Goal: Task Accomplishment & Management: Complete application form

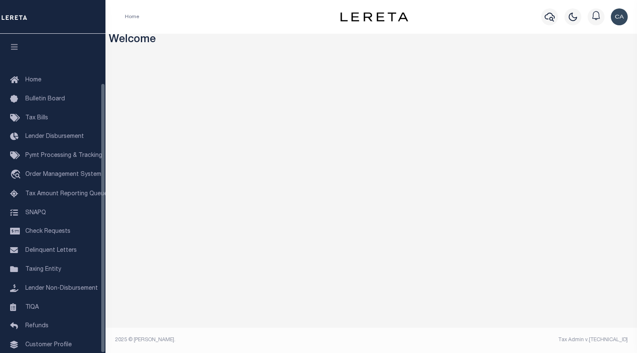
scroll to position [58, 0]
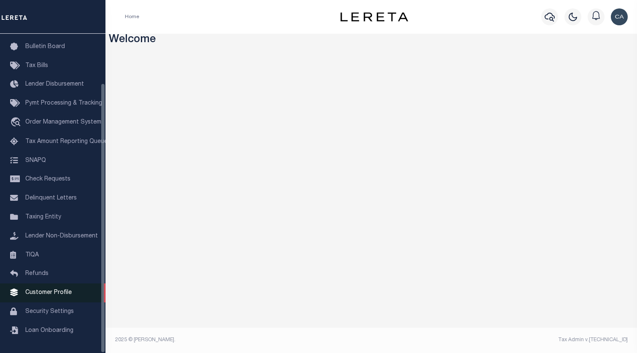
click at [62, 297] on link "Customer Profile" at bounding box center [52, 293] width 105 height 19
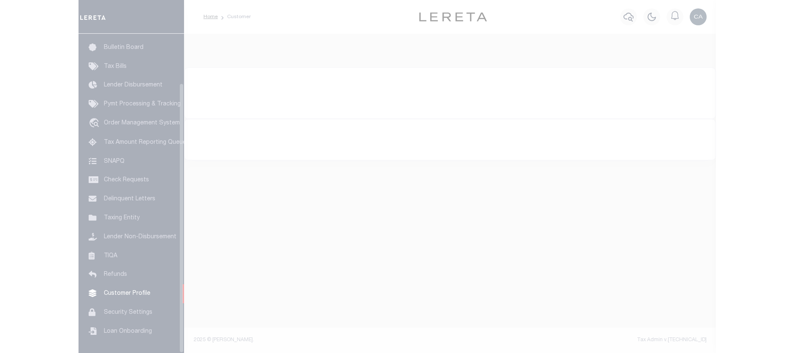
scroll to position [58, 0]
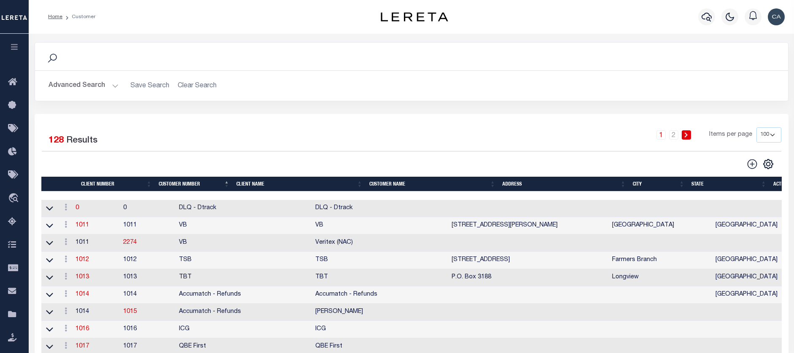
click at [335, 143] on div "1 2 Items per page 100 200 400" at bounding box center [505, 138] width 551 height 22
click at [86, 92] on button "Advanced Search" at bounding box center [84, 86] width 70 height 16
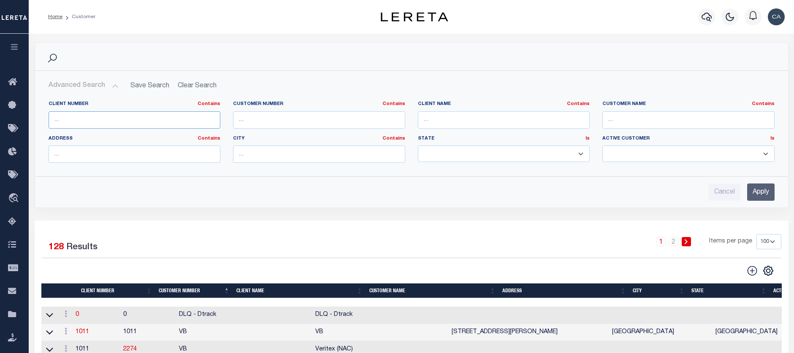
click at [138, 118] on input "text" at bounding box center [135, 119] width 172 height 17
paste input "66525"
type input "66525"
click at [630, 183] on div "Cancel Apply" at bounding box center [411, 189] width 739 height 24
click at [630, 194] on input "Apply" at bounding box center [760, 192] width 27 height 17
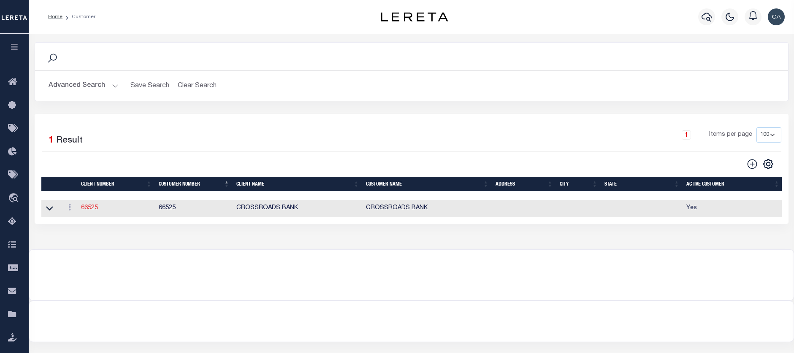
click at [87, 209] on link "66525" at bounding box center [89, 208] width 17 height 6
select select
type input "CROSSROADS BANK"
type input "66525"
type input "CROSSROADS BANK"
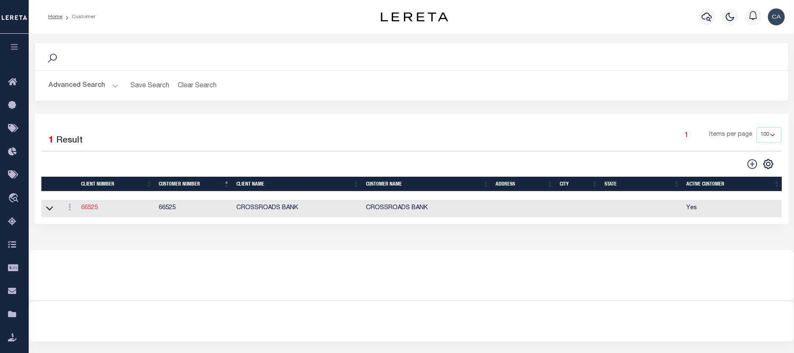
select select "Mixed Portfolio"
checkbox input "true"
select select
checkbox input "false"
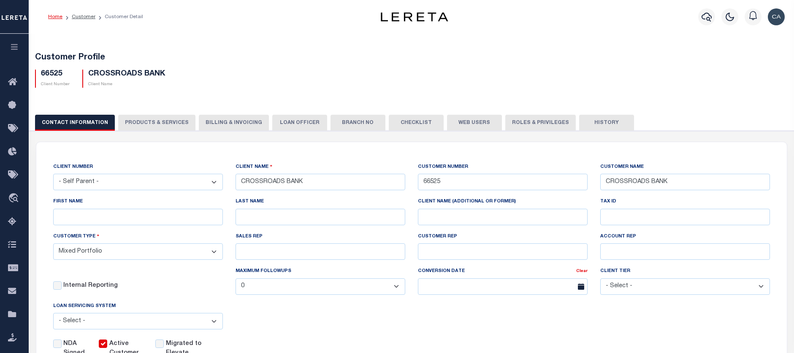
click at [124, 126] on button "PRODUCTS & SERVICES" at bounding box center [156, 123] width 77 height 16
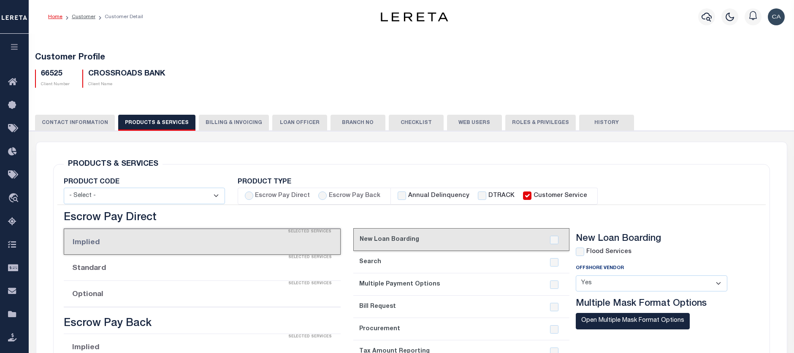
select select "STX"
radio input "true"
checkbox input "true"
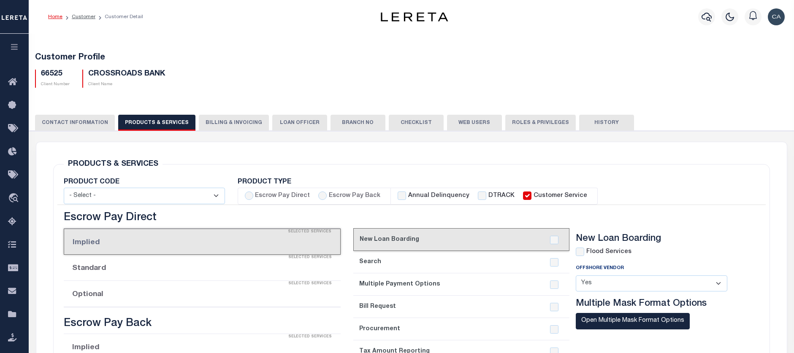
checkbox input "true"
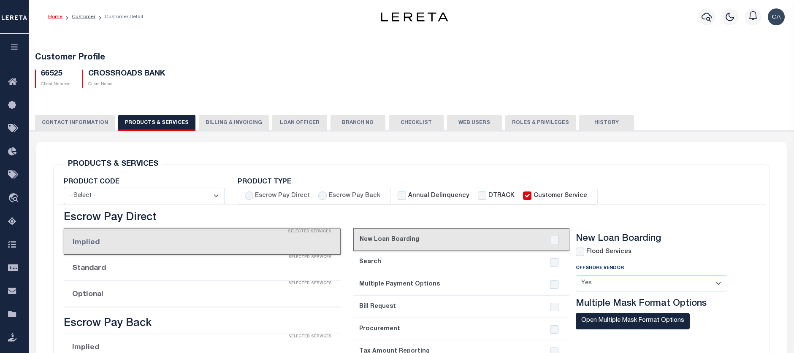
checkbox input "true"
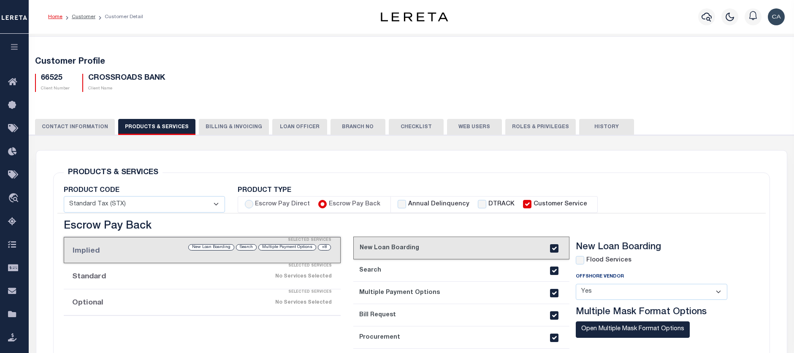
click at [216, 128] on button "Billing & Invoicing" at bounding box center [234, 127] width 70 height 16
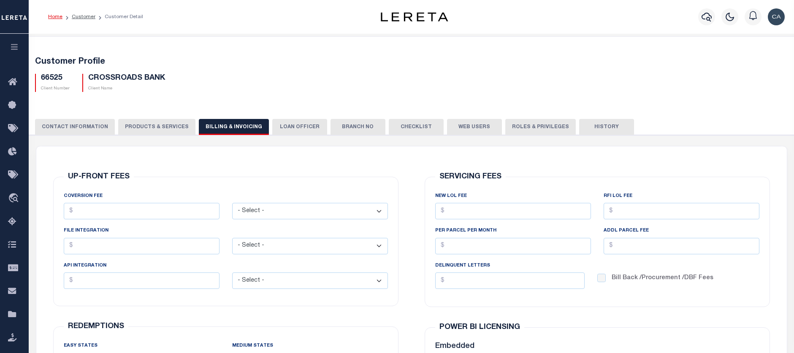
click at [301, 123] on button "LOAN OFFICER" at bounding box center [299, 127] width 55 height 16
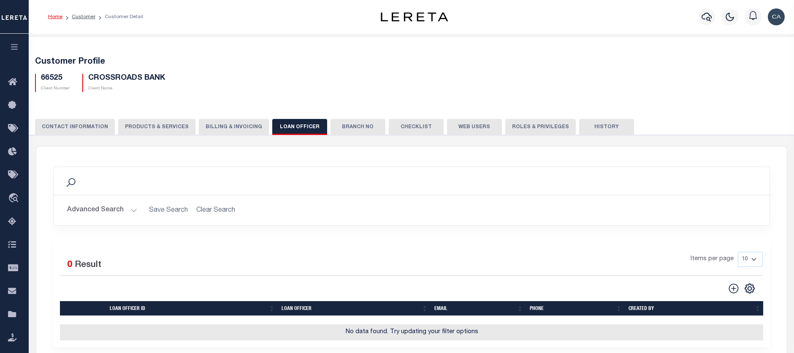
scroll to position [42, 0]
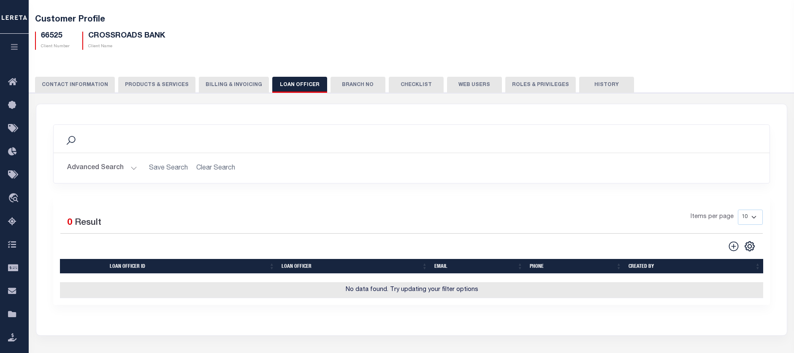
click at [347, 89] on button "Branch No" at bounding box center [357, 85] width 55 height 16
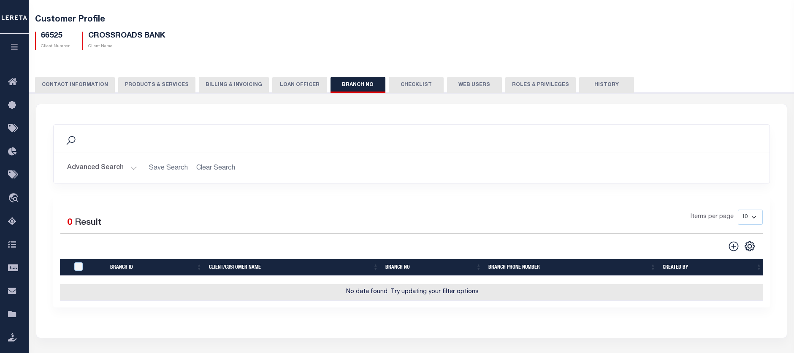
click at [408, 87] on button "Checklist" at bounding box center [416, 85] width 55 height 16
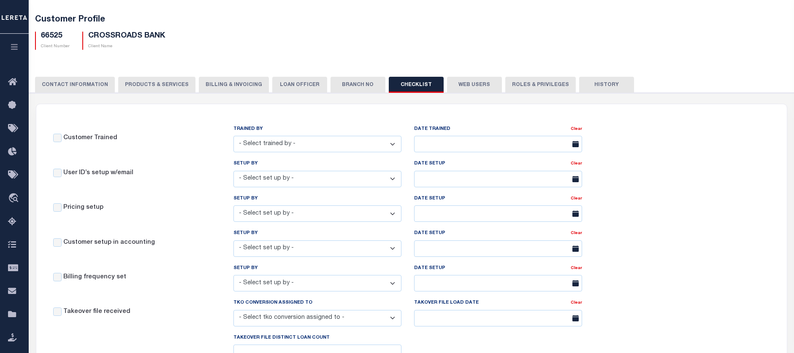
click at [467, 84] on button "Web Users" at bounding box center [474, 85] width 55 height 16
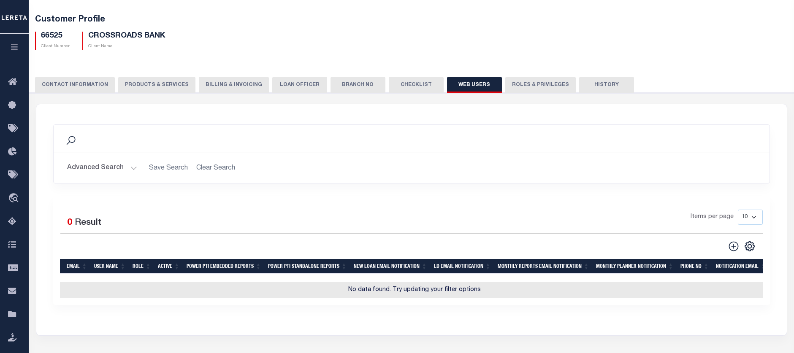
click at [523, 82] on button "Roles & Privileges" at bounding box center [540, 85] width 70 height 16
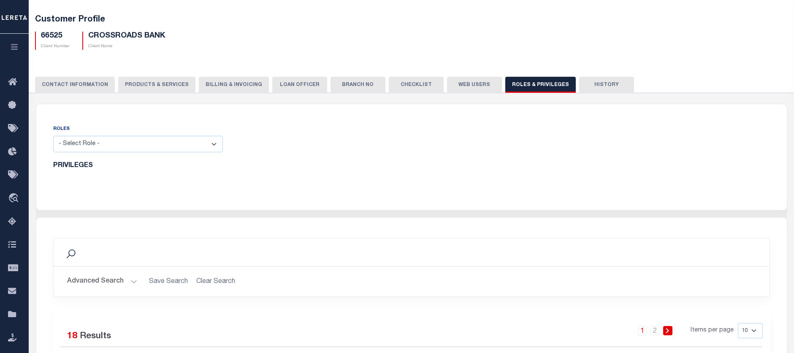
click at [599, 87] on button "History" at bounding box center [606, 85] width 55 height 16
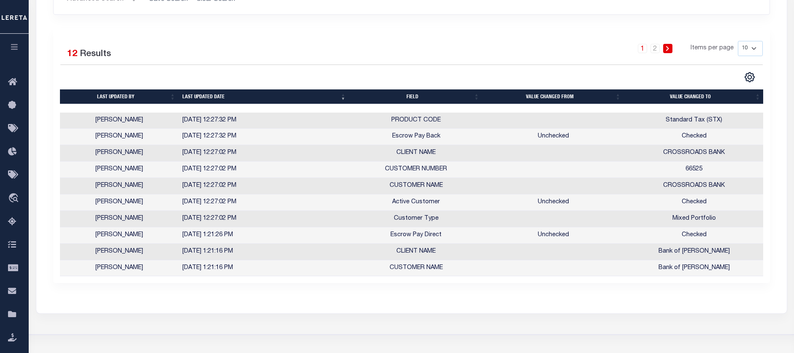
scroll to position [127, 0]
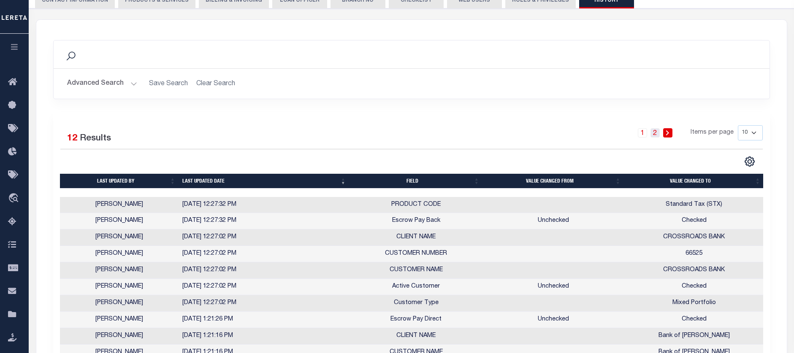
click at [630, 133] on link "2" at bounding box center [654, 132] width 9 height 9
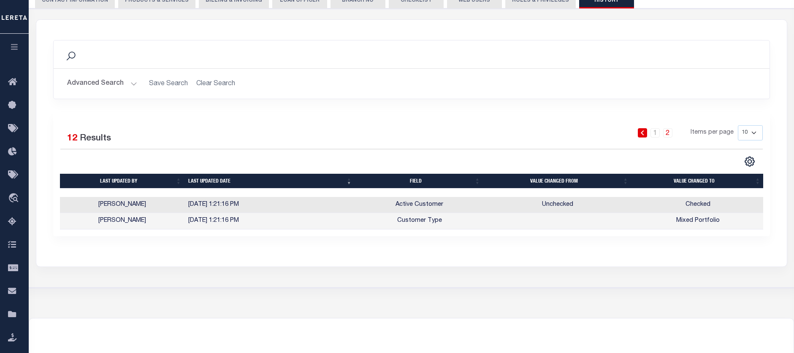
click at [630, 134] on icon at bounding box center [642, 132] width 4 height 5
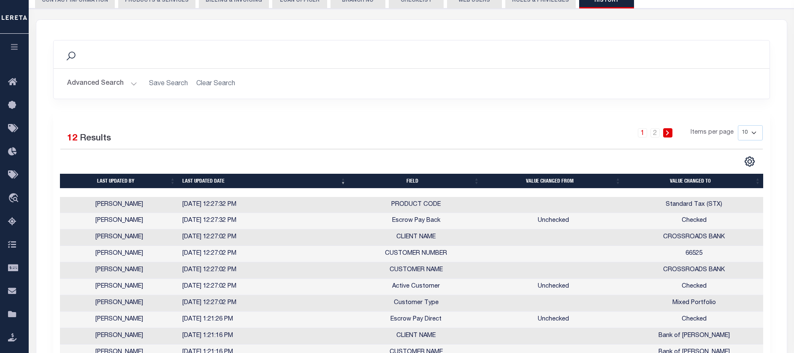
scroll to position [0, 0]
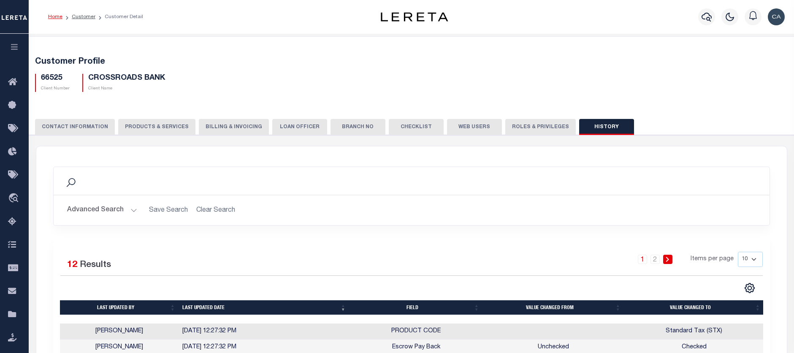
click at [89, 122] on button "CONTACT INFORMATION" at bounding box center [75, 127] width 80 height 16
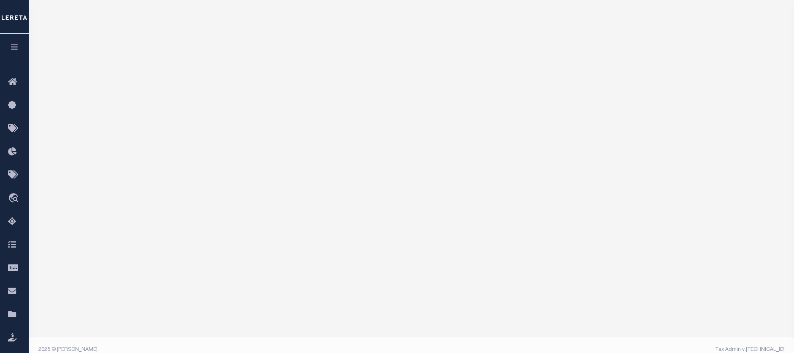
scroll to position [94, 0]
click at [19, 51] on icon "button" at bounding box center [15, 47] width 10 height 8
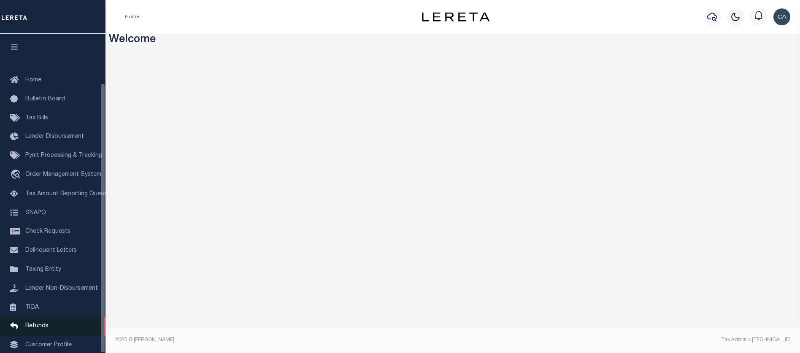
scroll to position [58, 0]
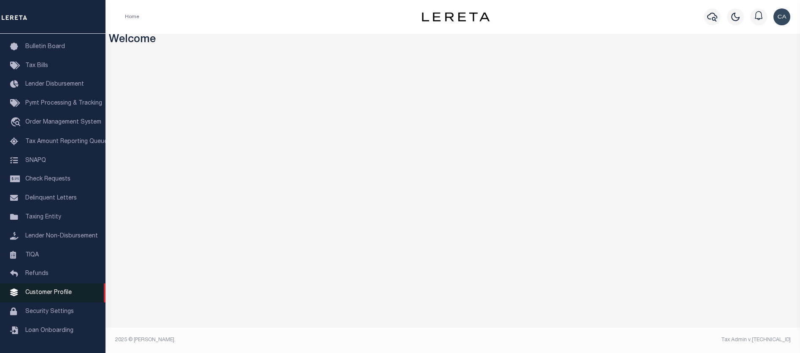
click at [53, 290] on span "Customer Profile" at bounding box center [48, 293] width 46 height 6
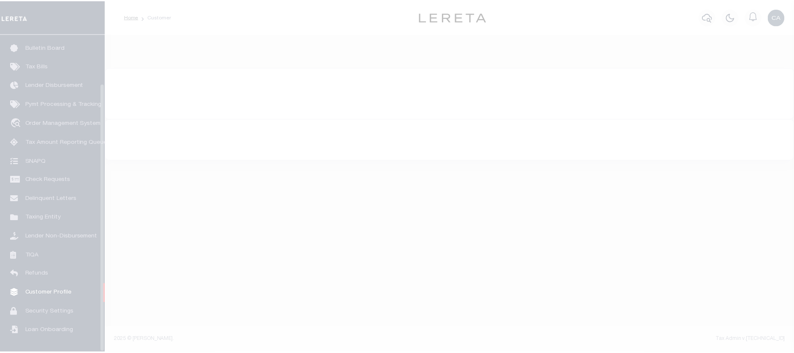
scroll to position [58, 0]
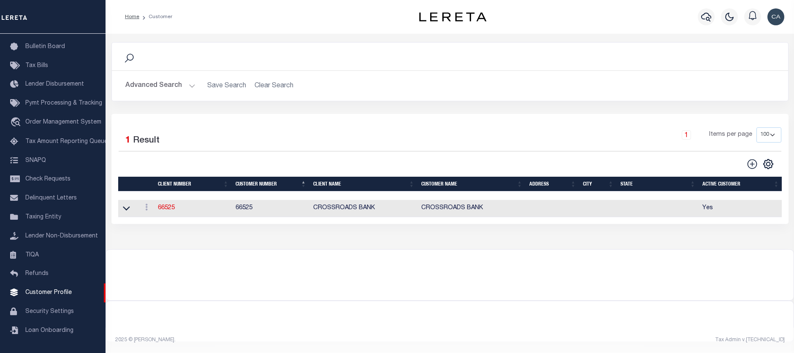
click at [159, 95] on div "Advanced Search Save Search Clear Search CustomerSearchGridWrapper_dynamictable…" at bounding box center [450, 86] width 676 height 30
click at [161, 84] on button "Advanced Search" at bounding box center [160, 86] width 70 height 16
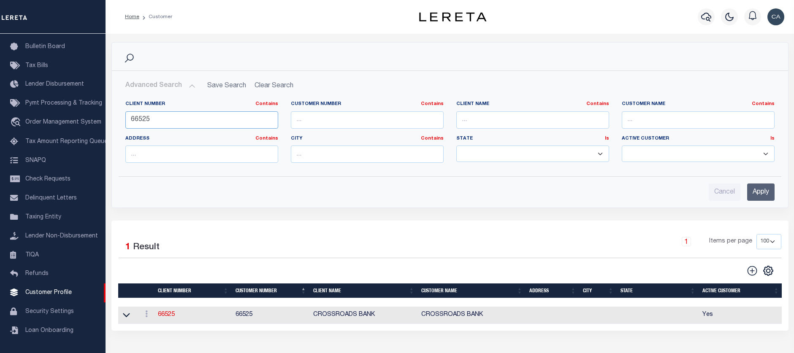
click at [207, 120] on input "66525" at bounding box center [201, 119] width 153 height 17
paste input "99097"
type input "99097"
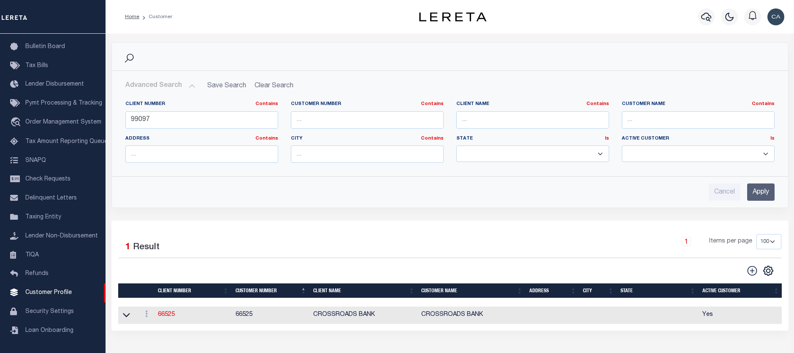
click at [762, 190] on input "Apply" at bounding box center [760, 192] width 27 height 17
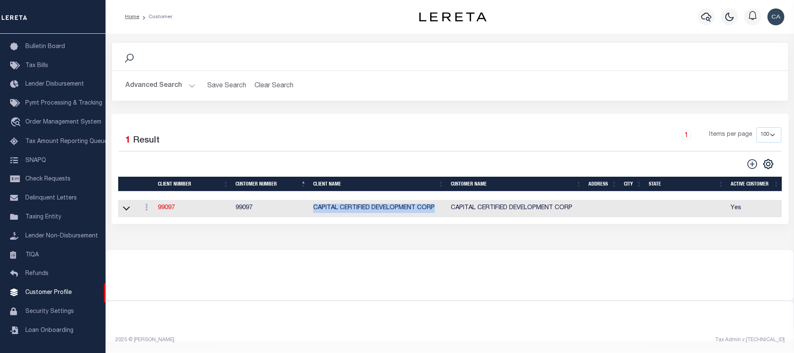
drag, startPoint x: 314, startPoint y: 203, endPoint x: 443, endPoint y: 208, distance: 129.2
click at [443, 208] on tr "ACTIONS View Delete 99097 99097 CAPITAL CERTIFIED DEVELOPMENT CORP CAPITAL CERT…" at bounding box center [450, 208] width 664 height 17
click at [167, 215] on td "99097" at bounding box center [193, 208] width 78 height 17
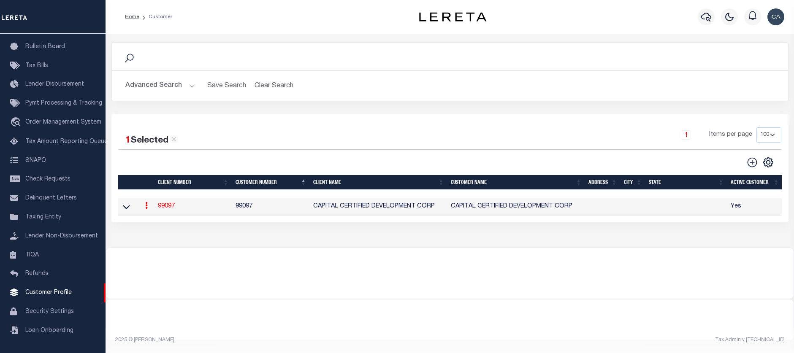
click at [166, 208] on link "99097" at bounding box center [166, 206] width 17 height 6
select select
type input "CAPITAL CERTIFIED DEVELOPMENT CORP"
type input "99097"
type input "CAPITAL CERTIFIED DEVELOPMENT CORP"
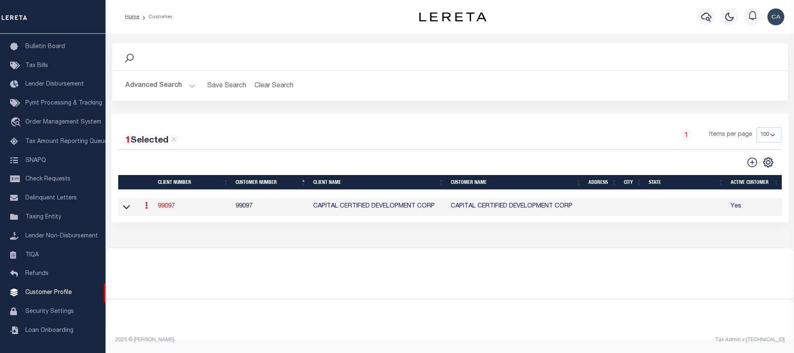
select select "Mixed Portfolio"
type input "INS1 ,INS1"
type input "ANTHONY TARGHETTA"
type input "09/18/2006"
select select
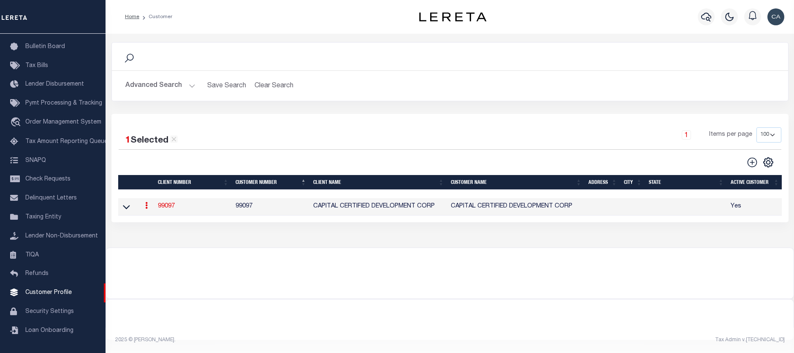
checkbox input "false"
checkbox input "true"
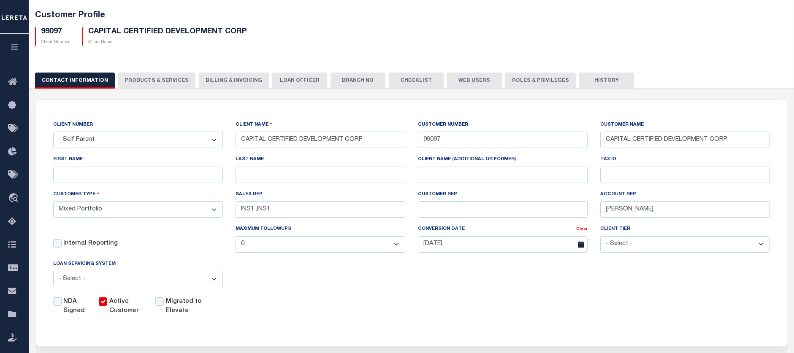
scroll to position [84, 0]
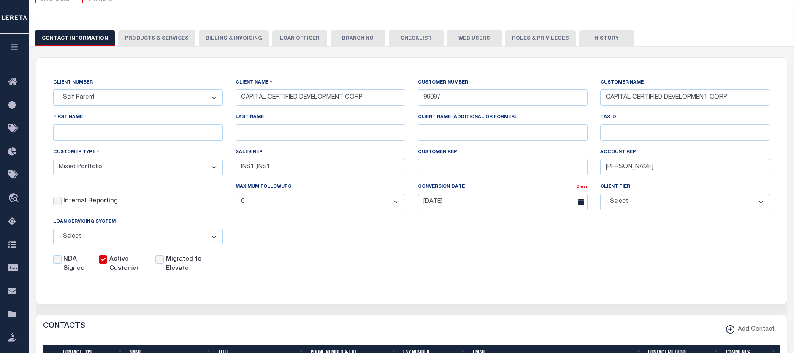
click at [407, 270] on div "NDA Signed Active Customer Migrated to Elevate" at bounding box center [405, 263] width 729 height 22
click at [132, 32] on button "PRODUCTS & SERVICES" at bounding box center [156, 38] width 77 height 16
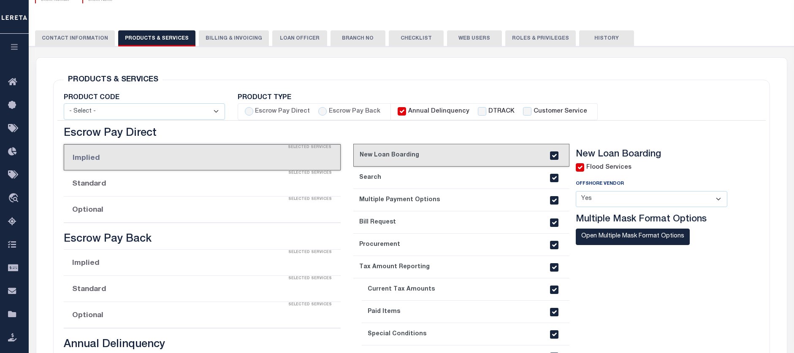
radio input "true"
checkbox input "true"
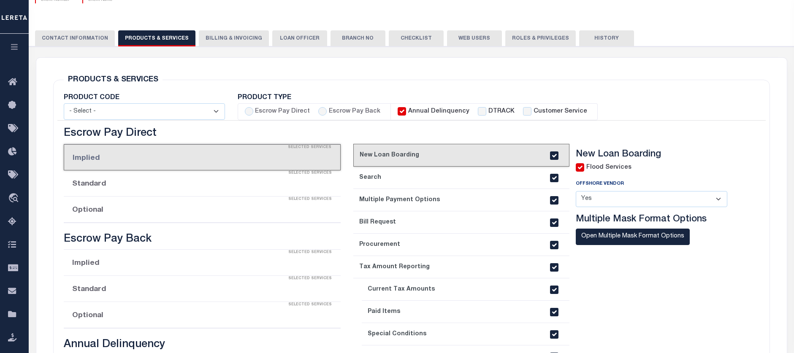
checkbox input "true"
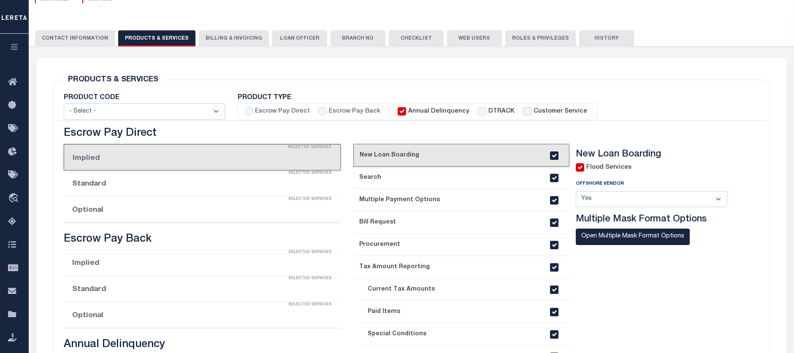
checkbox input "true"
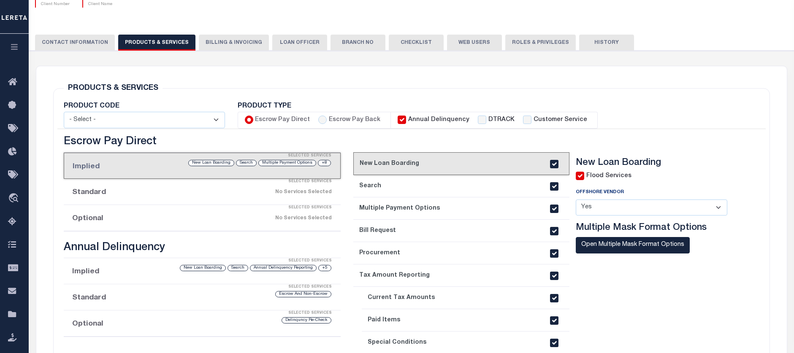
click at [559, 103] on div "PRODUCT TYPE" at bounding box center [492, 106] width 509 height 7
drag, startPoint x: 559, startPoint y: 103, endPoint x: 559, endPoint y: 108, distance: 5.1
drag, startPoint x: 559, startPoint y: 108, endPoint x: 509, endPoint y: 97, distance: 51.3
click at [509, 97] on div "PRODUCTS & SERVICES Changes to Product and Services will be applied to the loan…" at bounding box center [411, 264] width 716 height 353
click at [222, 46] on button "Billing & Invoicing" at bounding box center [234, 43] width 70 height 16
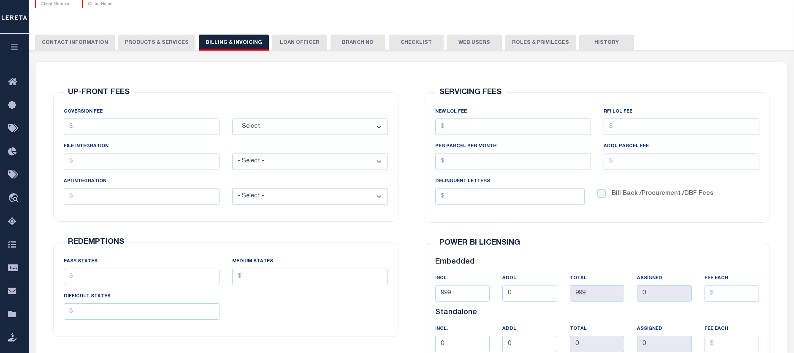
click at [304, 40] on button "LOAN OFFICER" at bounding box center [299, 43] width 55 height 16
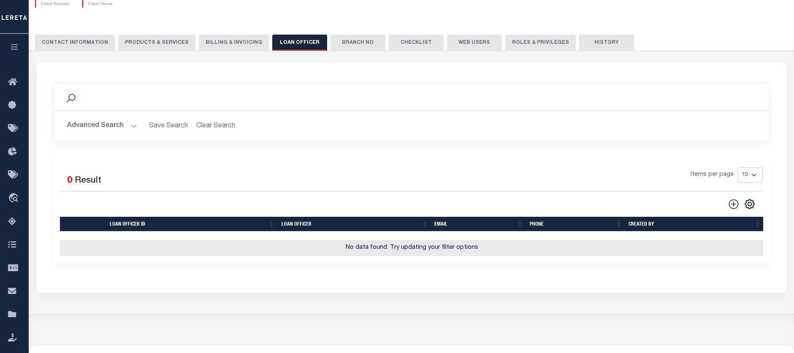
click at [346, 43] on button "Branch No" at bounding box center [357, 43] width 55 height 16
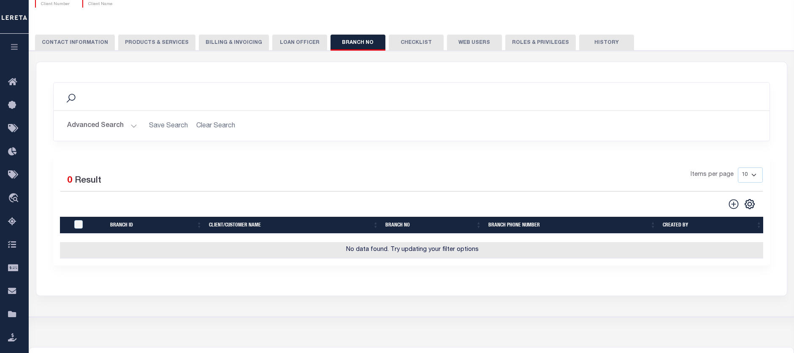
click at [400, 38] on button "Checklist" at bounding box center [416, 43] width 55 height 16
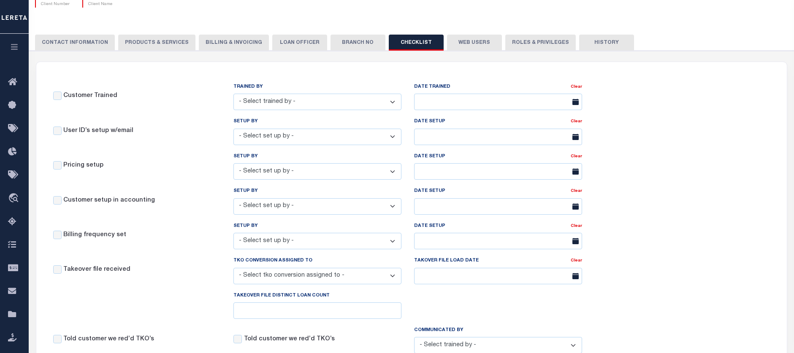
click at [454, 48] on button "Web Users" at bounding box center [474, 43] width 55 height 16
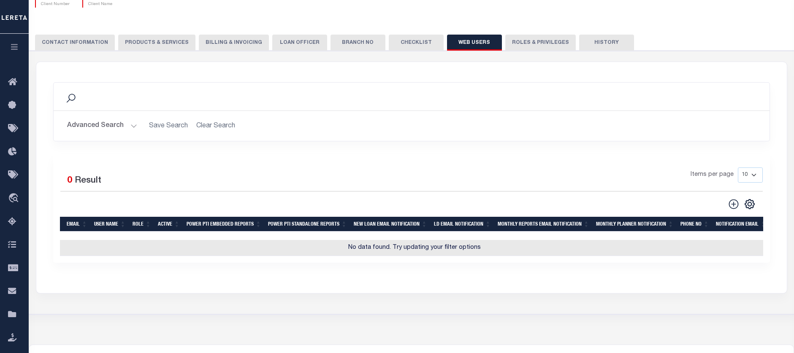
click at [527, 38] on button "Roles & Privileges" at bounding box center [540, 43] width 70 height 16
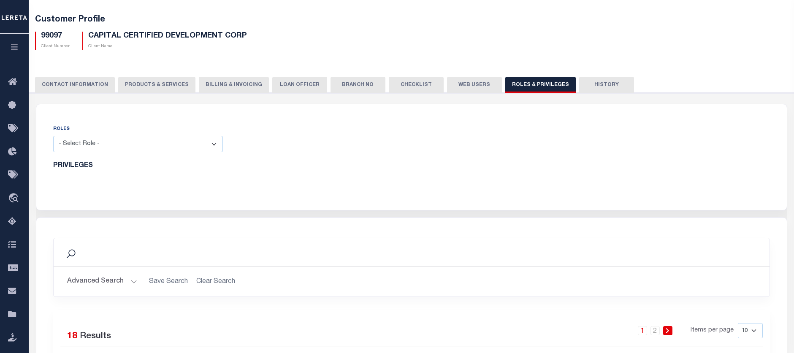
scroll to position [0, 0]
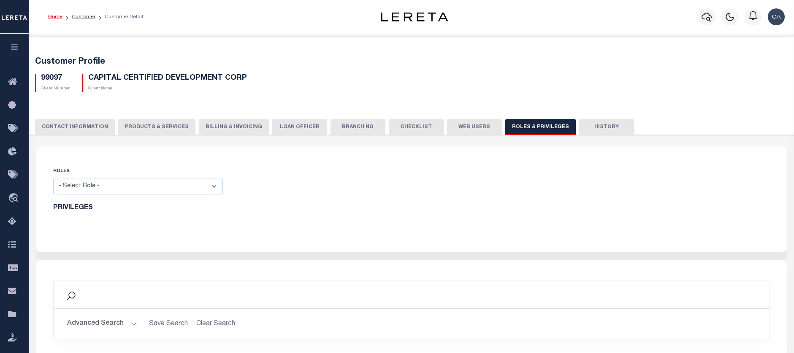
click at [57, 127] on button "CONTACT INFORMATION" at bounding box center [75, 127] width 80 height 16
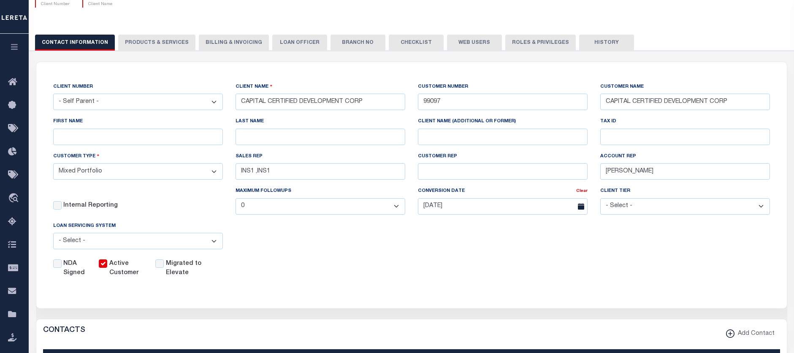
scroll to position [127, 0]
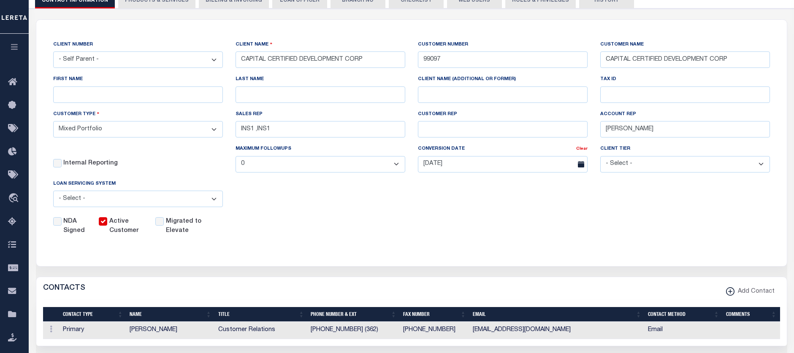
click at [482, 218] on div "NDA Signed Active Customer Migrated to Elevate" at bounding box center [405, 225] width 729 height 22
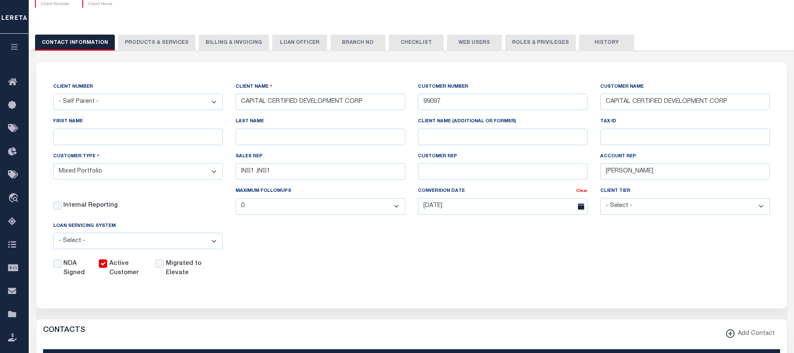
click at [534, 280] on div "CLIENT NUMBER - Self Parent - 1011 1012 1013 1014 1016 1017 1018 1019 1035 1036…" at bounding box center [411, 180] width 750 height 236
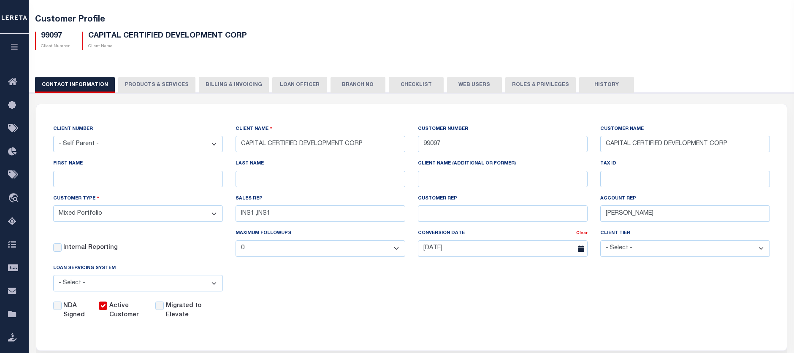
click at [493, 288] on div "CLIENT NUMBER - Self Parent - 1011 1012 1013 1014 1016 1017 1018 1019 1035 1036…" at bounding box center [411, 222] width 729 height 196
click at [355, 187] on input "LAST NAME" at bounding box center [320, 179] width 170 height 16
click at [284, 162] on div "LAST NAME" at bounding box center [320, 173] width 170 height 28
drag, startPoint x: 289, startPoint y: 208, endPoint x: 224, endPoint y: 209, distance: 65.8
click at [224, 209] on div "CLIENT NUMBER - Self Parent - 1011 1012 1013 1014 1016 1017 1018 1019 1035 1036…" at bounding box center [411, 222] width 729 height 196
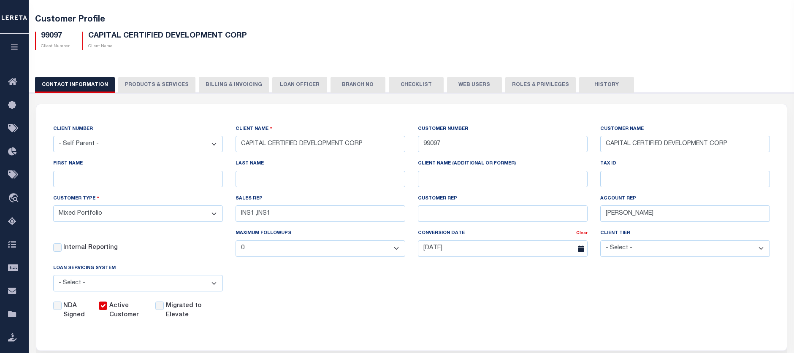
click at [344, 275] on div "CLIENT NUMBER - Self Parent - 1011 1012 1013 1014 1016 1017 1018 1019 1035 1036…" at bounding box center [411, 222] width 729 height 196
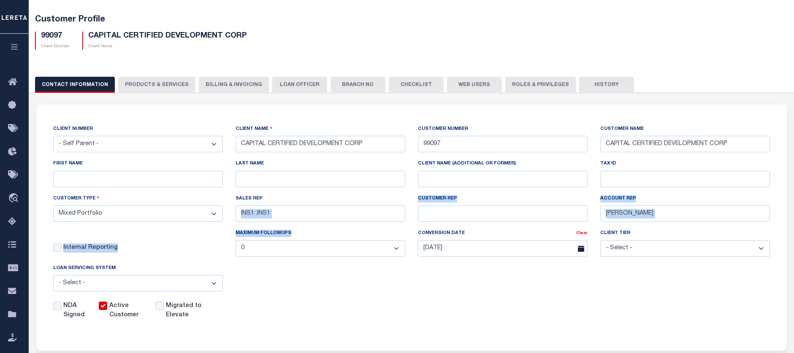
drag, startPoint x: 315, startPoint y: 230, endPoint x: 313, endPoint y: 224, distance: 6.8
click at [314, 228] on div "CLIENT NUMBER - Self Parent - 1011 1012 1013 1014 1016 1017 1018 1019 1035 1036…" at bounding box center [411, 222] width 729 height 196
click at [306, 211] on input "INS1 ,INS1" at bounding box center [320, 213] width 170 height 16
click at [293, 210] on input "INS1 ,INS1" at bounding box center [320, 213] width 170 height 16
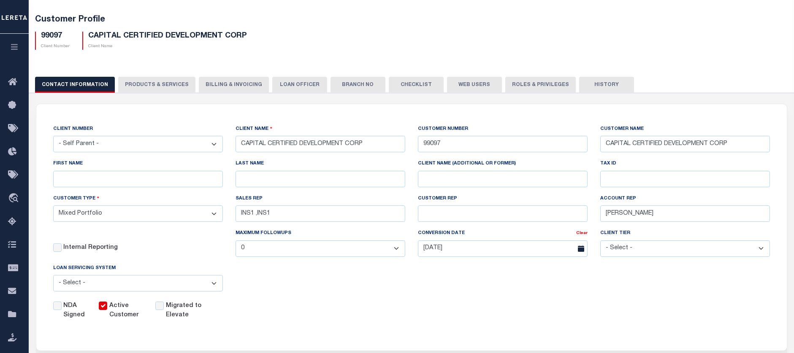
drag, startPoint x: 298, startPoint y: 195, endPoint x: 304, endPoint y: 201, distance: 8.4
click at [299, 195] on div "SALES REP INS1 ,INS1" at bounding box center [320, 208] width 170 height 28
click at [247, 286] on div "CLIENT NUMBER - Self Parent - 1011 1012 1013 1014 1016 1017 1018 1019 1035 1036…" at bounding box center [411, 222] width 729 height 196
drag, startPoint x: 295, startPoint y: 213, endPoint x: 227, endPoint y: 215, distance: 68.4
click at [226, 215] on div "CLIENT NUMBER - Self Parent - 1011 1012 1013 1014 1016 1017 1018 1019 1035 1036…" at bounding box center [411, 222] width 729 height 196
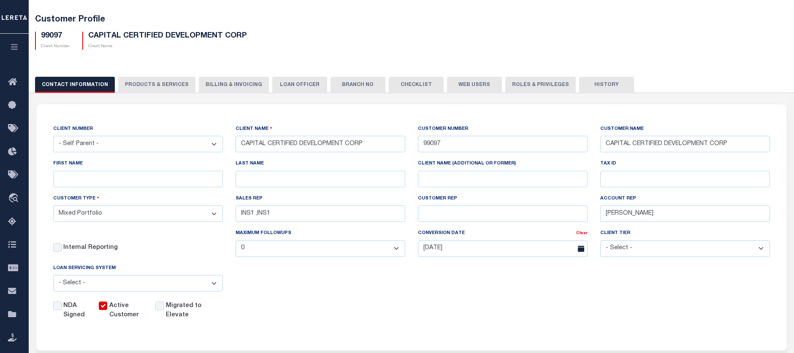
click at [312, 268] on div "CLIENT NUMBER - Self Parent - 1011 1012 1013 1014 1016 1017 1018 1019 1035 1036…" at bounding box center [411, 222] width 729 height 196
click at [320, 202] on div "SALES REP INS1 ,INS1" at bounding box center [320, 208] width 170 height 28
click at [318, 209] on input "INS1 ,INS1" at bounding box center [320, 213] width 170 height 16
click at [301, 279] on div "CLIENT NUMBER - Self Parent - 1011 1012 1013 1014 1016 1017 1018 1019 1035 1036…" at bounding box center [411, 222] width 729 height 196
click at [429, 304] on div "NDA Signed Active Customer Migrated to Elevate" at bounding box center [405, 309] width 729 height 22
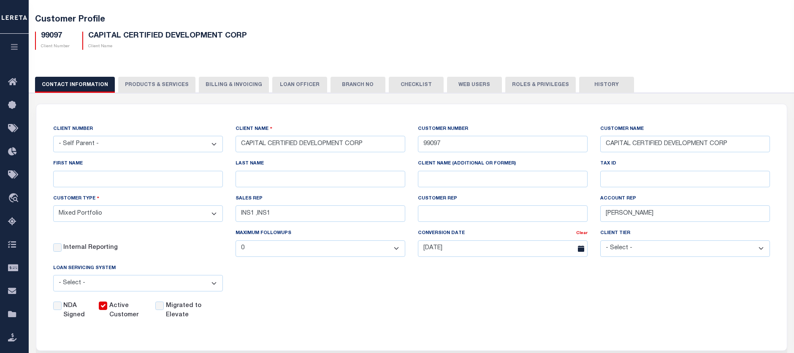
click at [362, 205] on div "SALES REP INS1 ,INS1" at bounding box center [320, 208] width 170 height 28
click at [17, 46] on icon "button" at bounding box center [15, 47] width 10 height 8
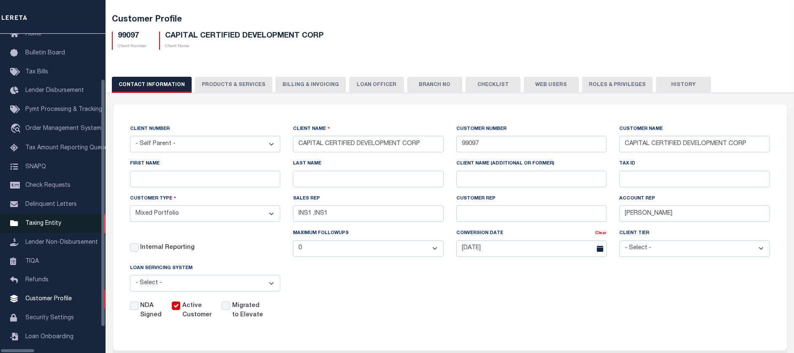
scroll to position [51, 0]
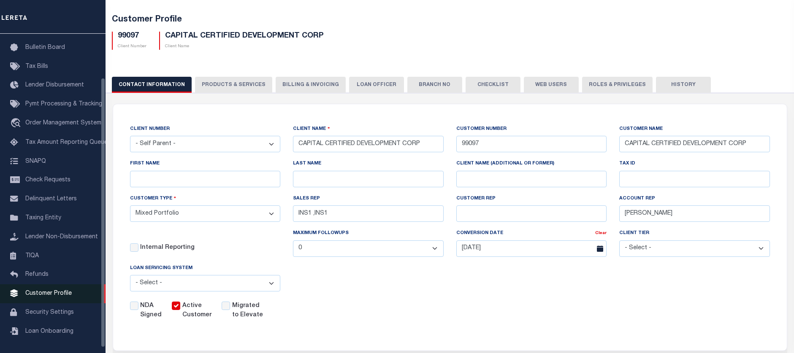
click at [70, 299] on link "Customer Profile" at bounding box center [52, 293] width 105 height 19
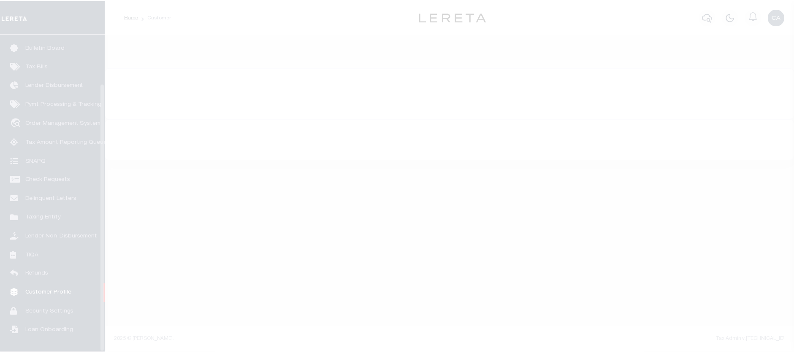
scroll to position [58, 0]
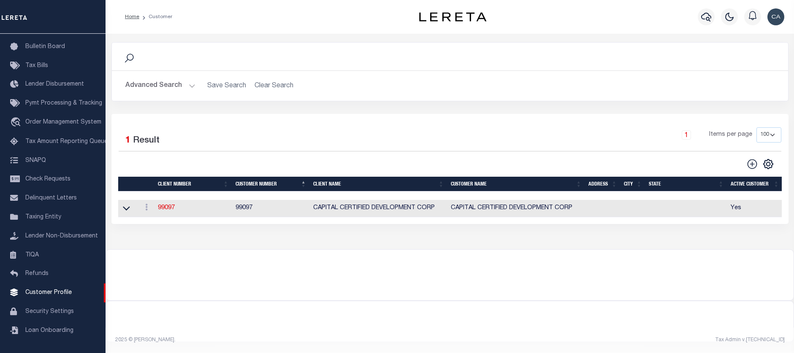
click at [159, 79] on button "Advanced Search" at bounding box center [160, 86] width 70 height 16
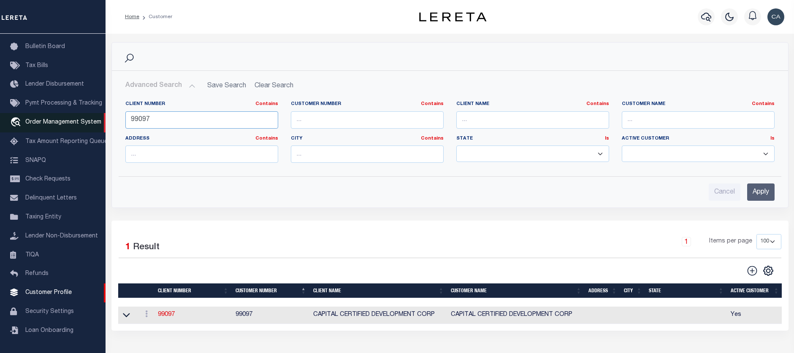
drag, startPoint x: 177, startPoint y: 126, endPoint x: 66, endPoint y: 122, distance: 110.6
click at [67, 121] on div "Home Customer Profile Sign out" at bounding box center [397, 229] width 794 height 459
type input "2224"
drag, startPoint x: 754, startPoint y: 195, endPoint x: 743, endPoint y: 198, distance: 12.0
click at [753, 197] on input "Apply" at bounding box center [760, 192] width 27 height 17
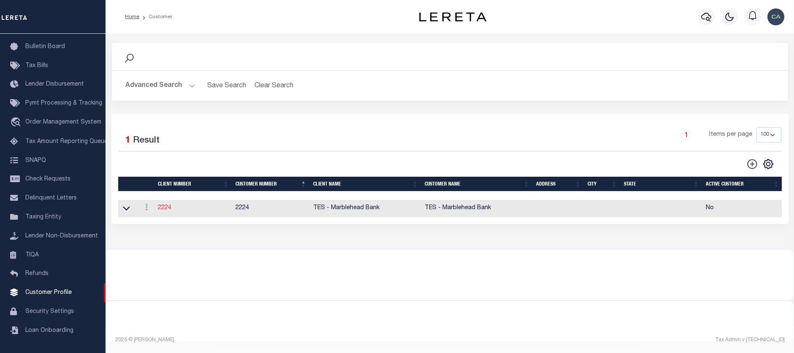
click at [168, 206] on link "2224" at bounding box center [165, 208] width 14 height 6
select select
type input "TES - Marblehead Bank"
type input "2224"
type input "TES - Marblehead Bank"
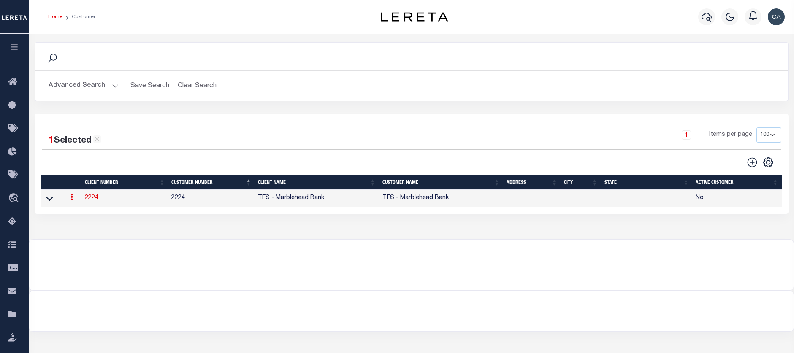
click at [102, 84] on button "Advanced Search" at bounding box center [84, 86] width 70 height 16
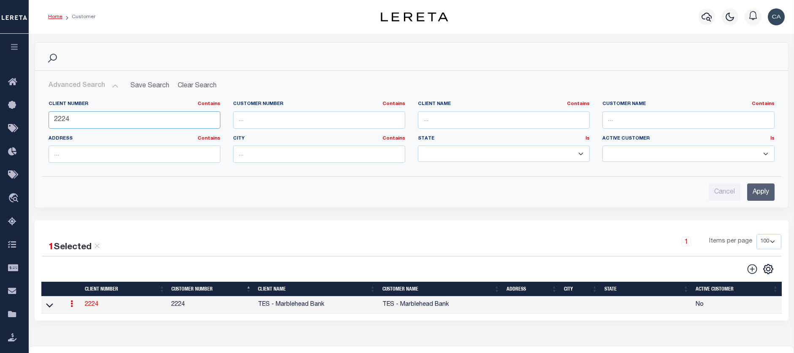
drag, startPoint x: 95, startPoint y: 124, endPoint x: -2, endPoint y: 122, distance: 96.7
click at [0, 122] on html "Home Customer" at bounding box center [397, 224] width 794 height 449
type input "2135"
drag, startPoint x: 751, startPoint y: 186, endPoint x: 750, endPoint y: 195, distance: 8.5
click at [750, 188] on input "Apply" at bounding box center [760, 192] width 27 height 17
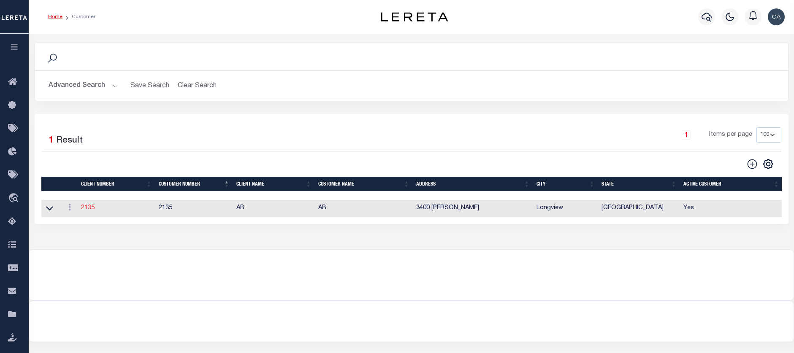
click at [88, 206] on link "2135" at bounding box center [88, 208] width 14 height 6
select select "2135"
type input "AB"
type input "2135"
type input "AB"
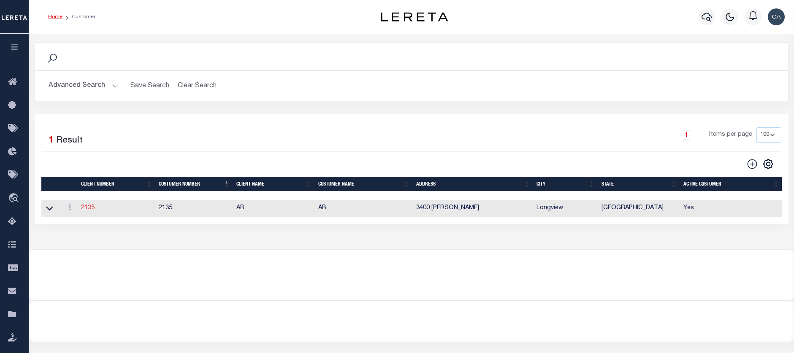
type input "[PERSON_NAME]"
select select "Mixed Portfolio"
type input "[PERSON_NAME]"
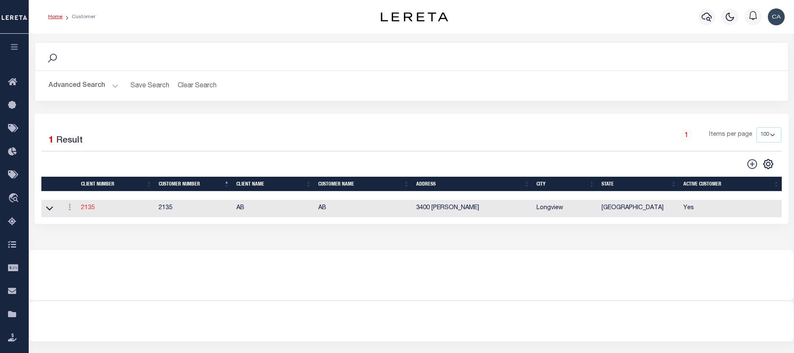
type input "[PERSON_NAME]"
select select "FIS"
checkbox input "true"
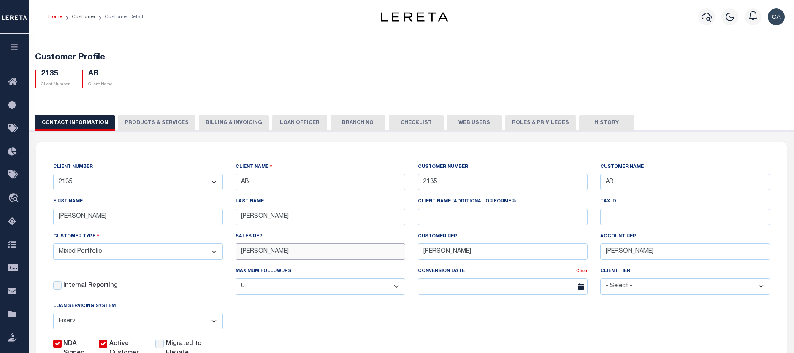
drag, startPoint x: 294, startPoint y: 251, endPoint x: 218, endPoint y: 252, distance: 76.0
click at [218, 252] on div "CLIENT NUMBER - Self Parent - 1011 1012 1013 1014 1016 1017 1018 1019 1035 1036…" at bounding box center [411, 260] width 729 height 196
click at [368, 299] on div "MAXIMUM FOLLOWUPS 0 1 2 3 4 5 6 7 8 9 10 11 12" at bounding box center [320, 284] width 182 height 35
drag, startPoint x: 268, startPoint y: 251, endPoint x: 163, endPoint y: 234, distance: 106.1
click at [163, 234] on div "CLIENT NUMBER - Self Parent - 1011 1012 1013 1014 1016 1017 1018 1019 1035 1036…" at bounding box center [411, 260] width 729 height 196
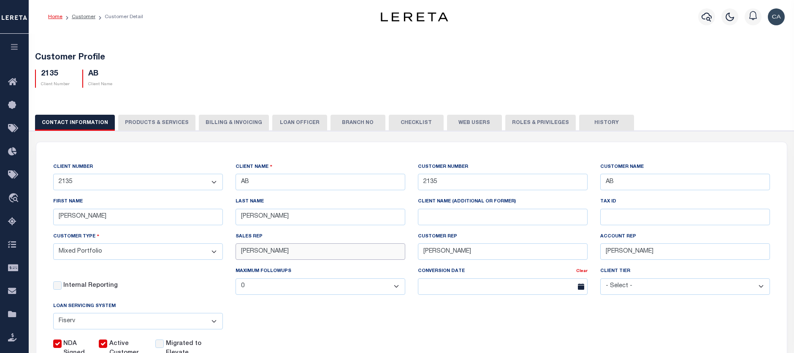
click at [252, 258] on input "[PERSON_NAME]" at bounding box center [320, 251] width 170 height 16
click at [20, 45] on button "button" at bounding box center [14, 48] width 29 height 29
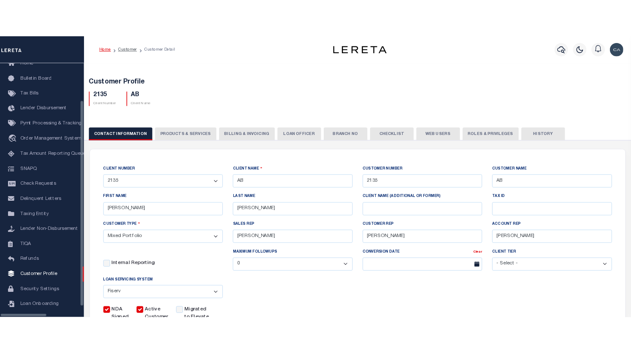
scroll to position [51, 0]
